Goal: Information Seeking & Learning: Learn about a topic

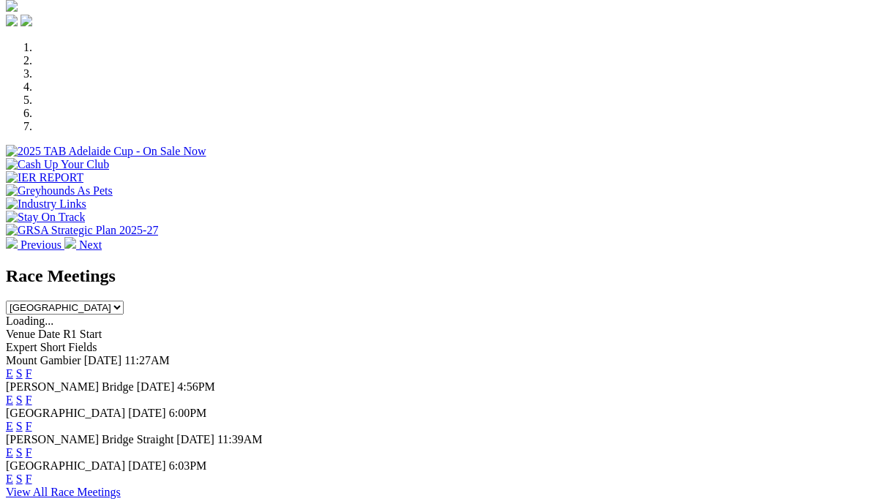
scroll to position [484, 2]
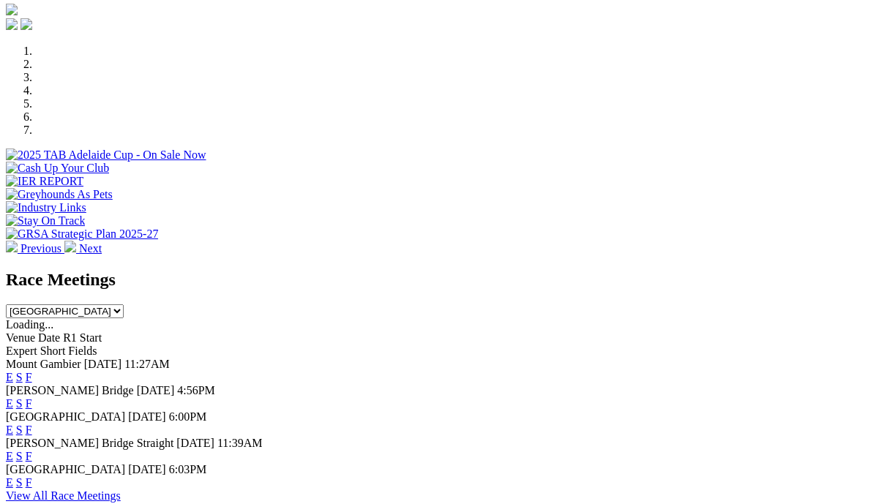
click at [13, 477] on link "E" at bounding box center [9, 483] width 7 height 12
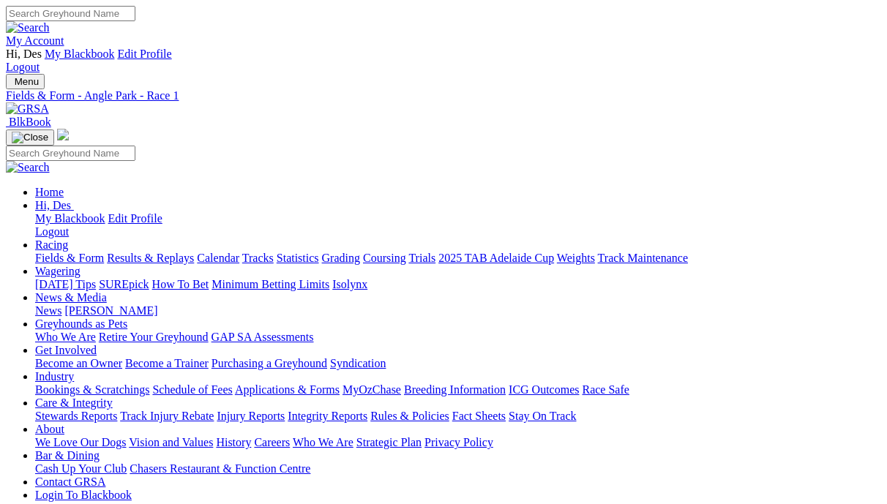
scroll to position [0, 4]
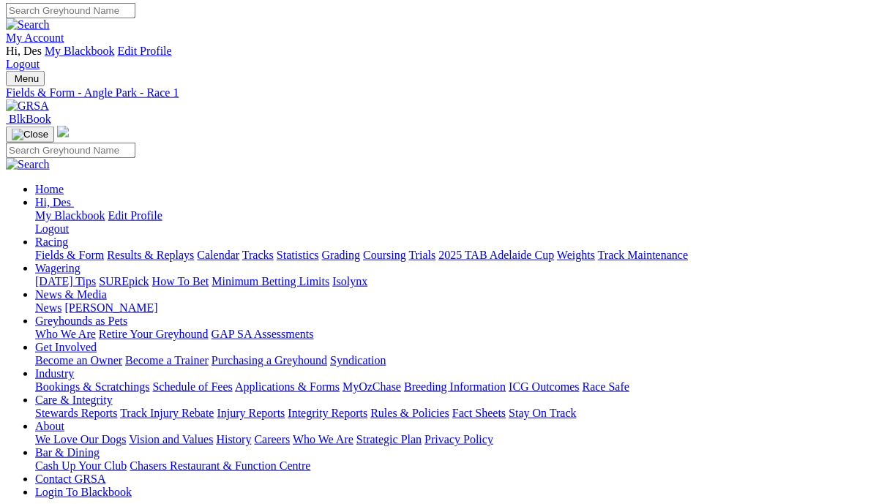
scroll to position [2, 4]
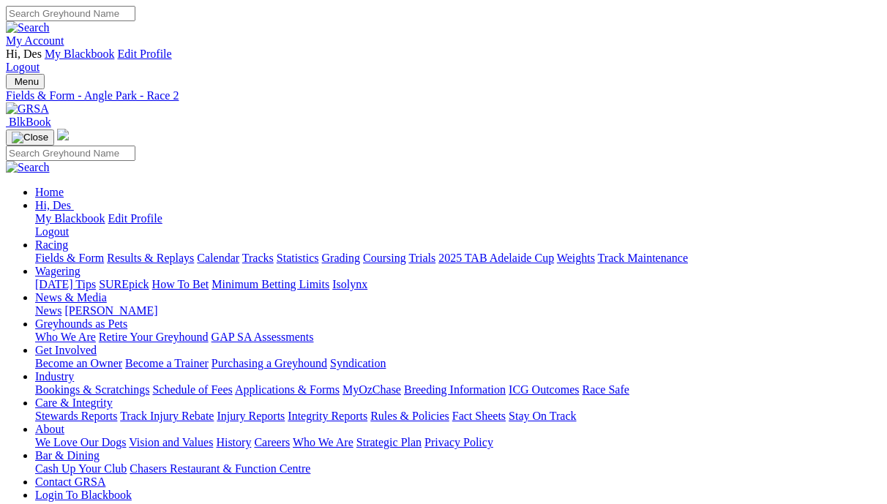
scroll to position [2, 0]
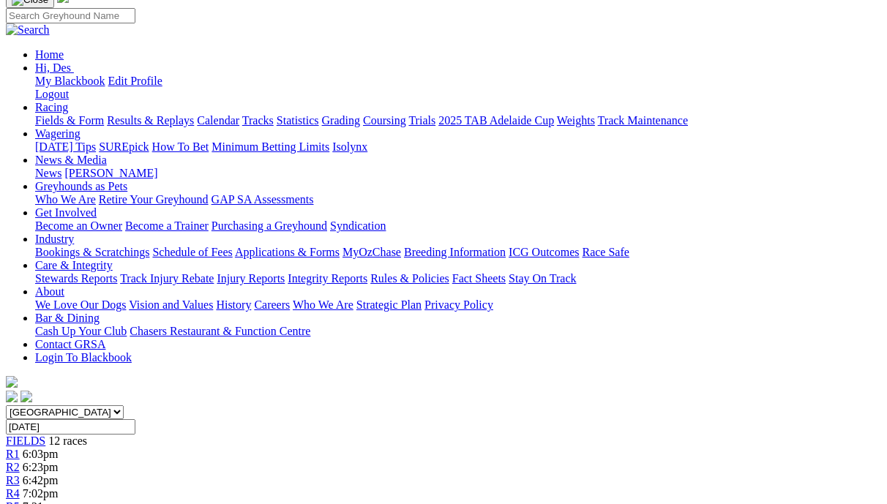
scroll to position [0, 1]
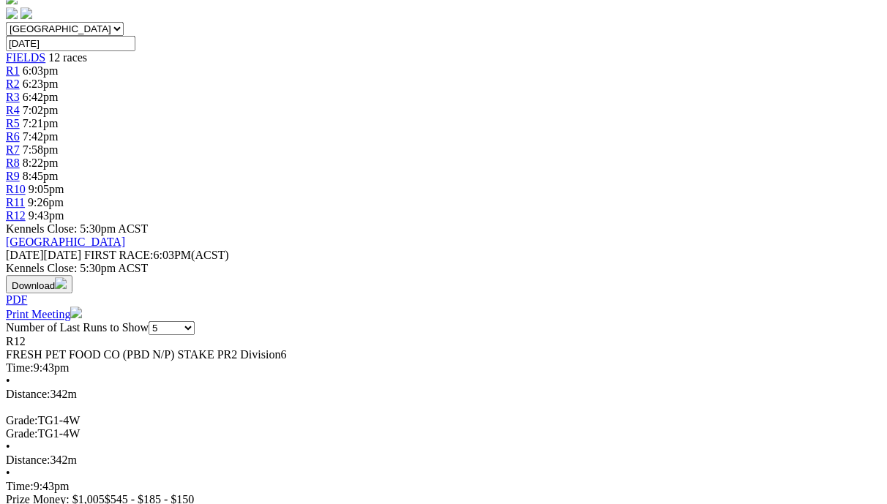
scroll to position [0, 1]
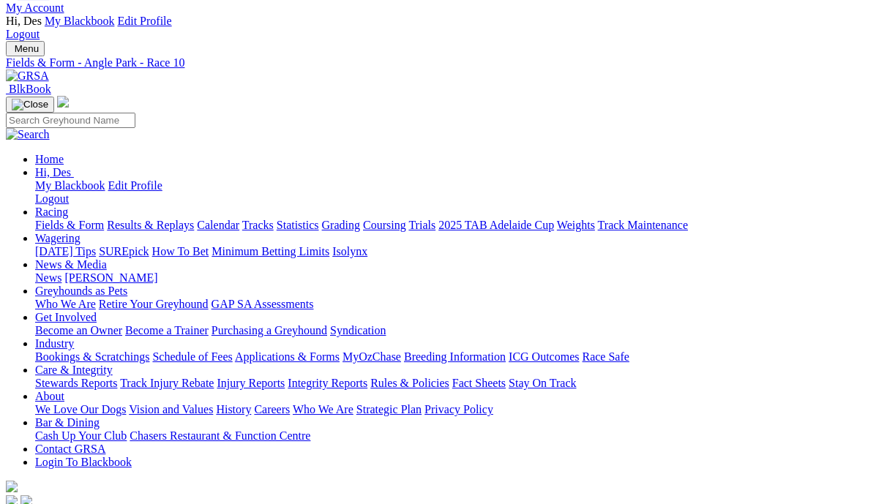
scroll to position [35, 0]
